Goal: Information Seeking & Learning: Learn about a topic

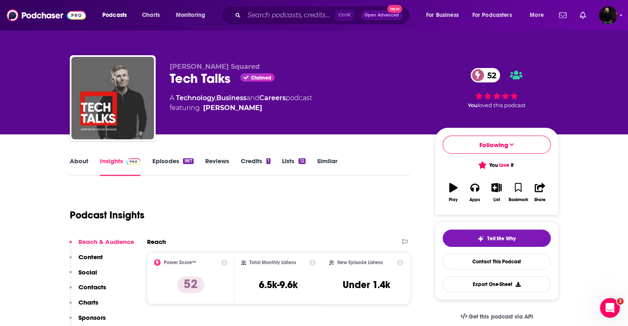
click at [175, 160] on link "Episodes 987" at bounding box center [172, 166] width 41 height 19
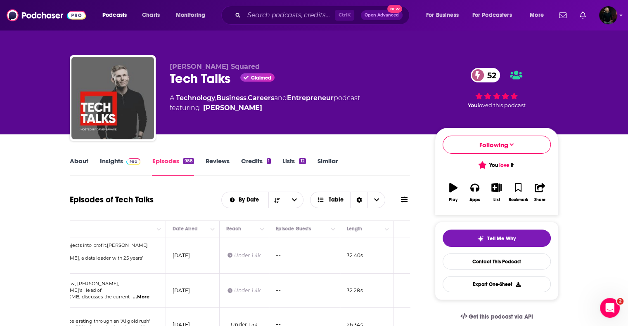
click at [409, 199] on button at bounding box center [404, 200] width 12 height 9
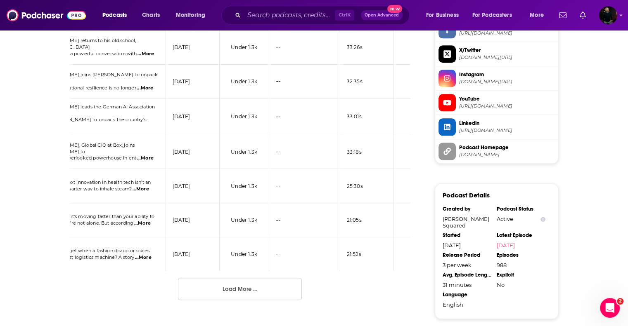
scroll to position [848, 0]
click at [229, 287] on button "Load More ..." at bounding box center [240, 289] width 124 height 22
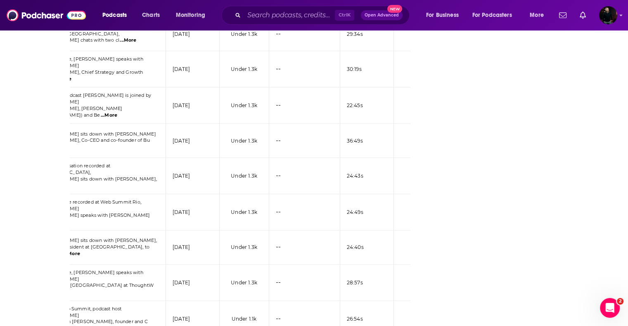
scroll to position [1685, 0]
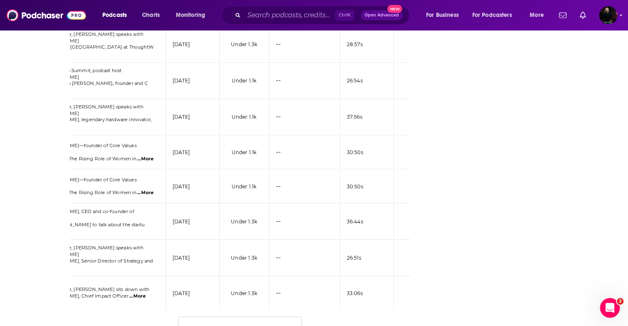
click at [234, 317] on button "Load More ..." at bounding box center [240, 328] width 124 height 22
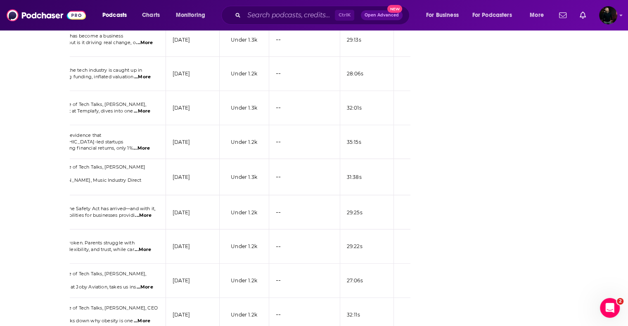
scroll to position [2536, 0]
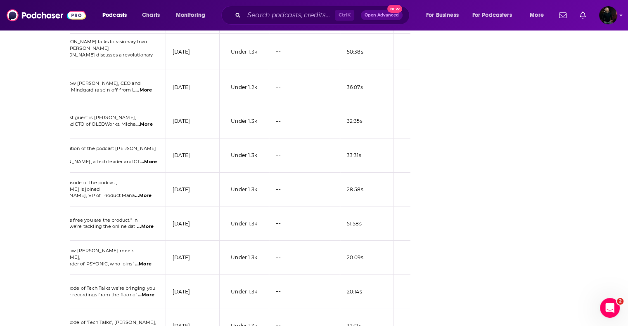
scroll to position [3388, 0]
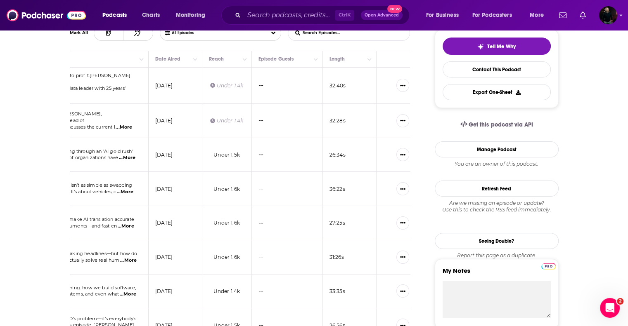
scroll to position [0, 0]
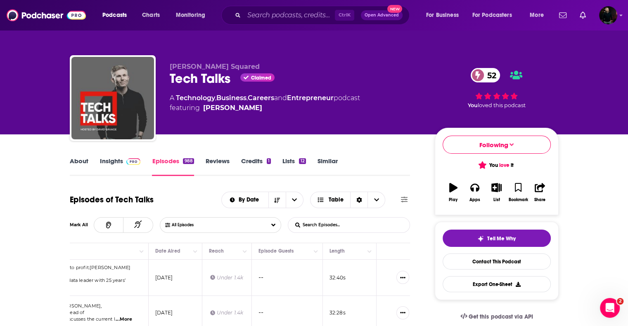
click at [80, 163] on link "About" at bounding box center [79, 166] width 19 height 19
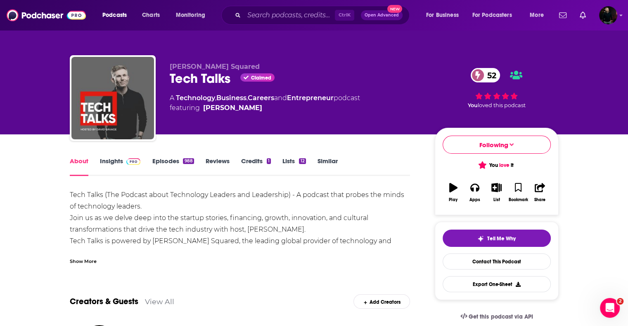
click at [116, 161] on link "Insights" at bounding box center [120, 166] width 41 height 19
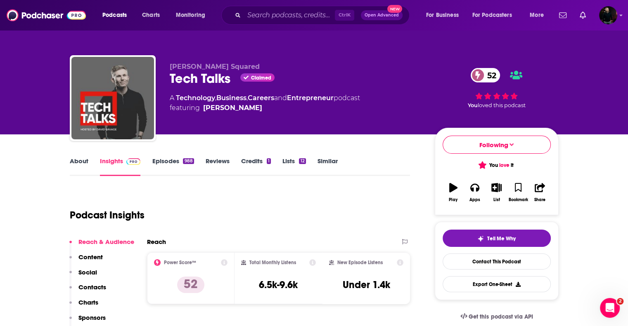
scroll to position [71, 0]
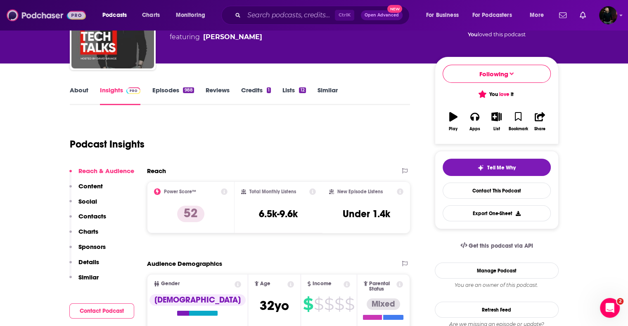
click at [33, 13] on img at bounding box center [46, 15] width 79 height 16
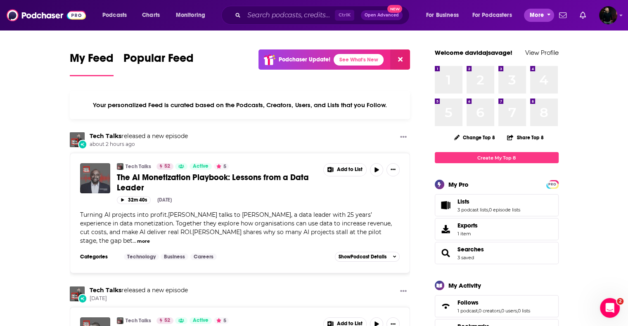
click at [533, 17] on span "More" at bounding box center [536, 15] width 14 height 12
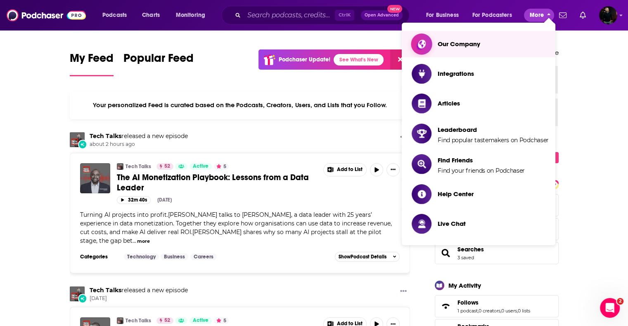
click at [459, 47] on span "Our Company" at bounding box center [458, 44] width 42 height 8
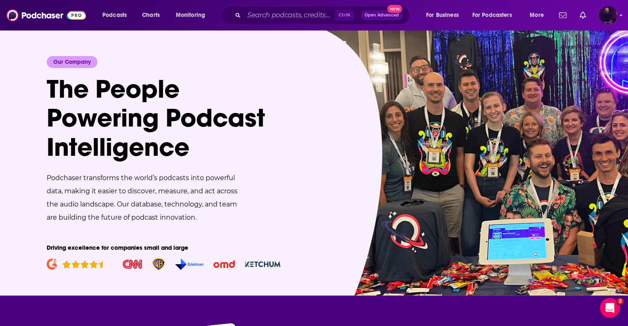
click at [616, 17] on img "Logged in as davidajsavage" at bounding box center [608, 15] width 18 height 18
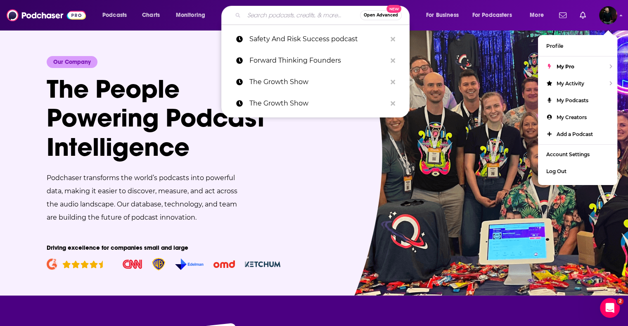
click at [262, 10] on input "Search podcasts, credits, & more..." at bounding box center [302, 15] width 116 height 13
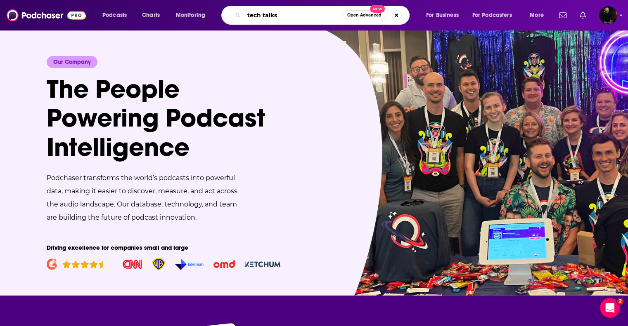
click at [300, 10] on input "tech talks" at bounding box center [293, 15] width 99 height 13
type input "tech talks"
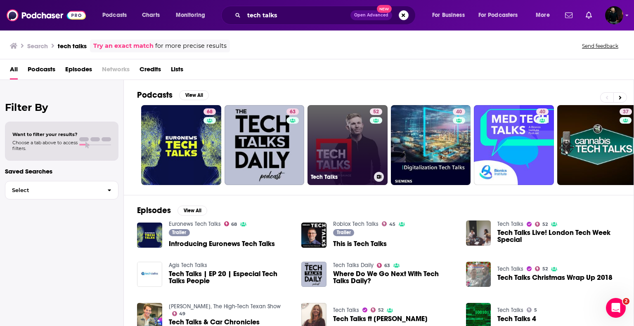
click at [340, 133] on link "52 Tech Talks" at bounding box center [347, 145] width 80 height 80
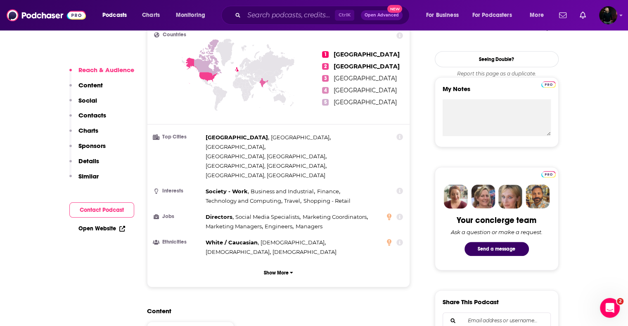
scroll to position [141, 0]
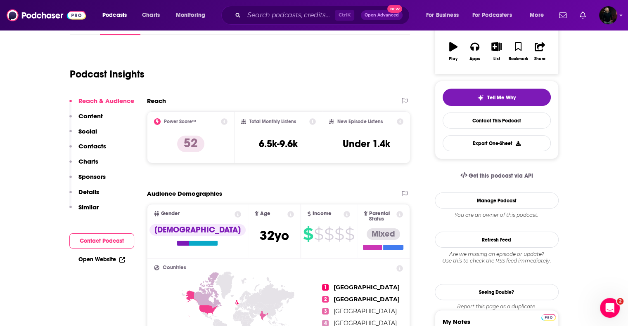
click at [314, 120] on icon at bounding box center [312, 121] width 7 height 7
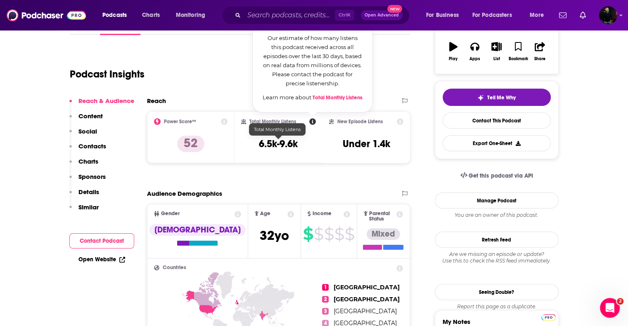
click at [282, 143] on h3 "6.5k-9.6k" at bounding box center [278, 144] width 39 height 12
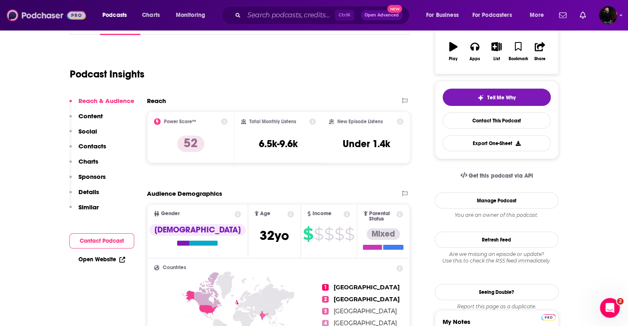
click at [64, 18] on img at bounding box center [46, 15] width 79 height 16
